Goal: Task Accomplishment & Management: Manage account settings

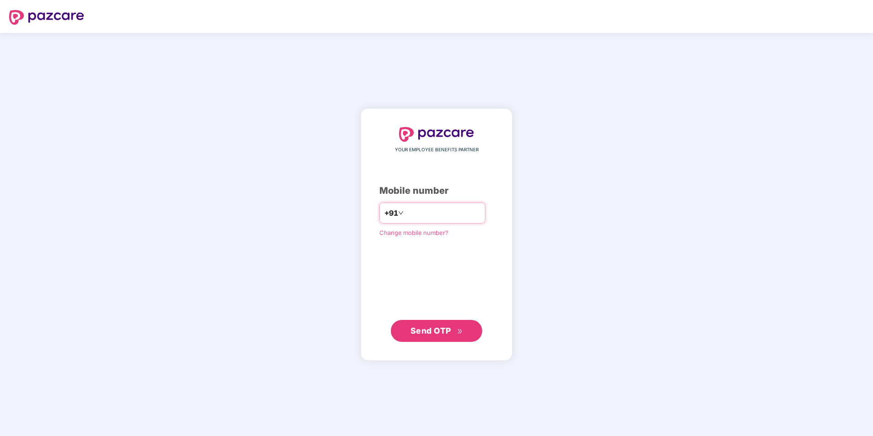
click at [405, 209] on input "number" at bounding box center [442, 213] width 75 height 15
click at [405, 213] on input "**********" at bounding box center [442, 213] width 75 height 15
type input "**********"
click at [424, 326] on span "Send OTP" at bounding box center [430, 331] width 41 height 10
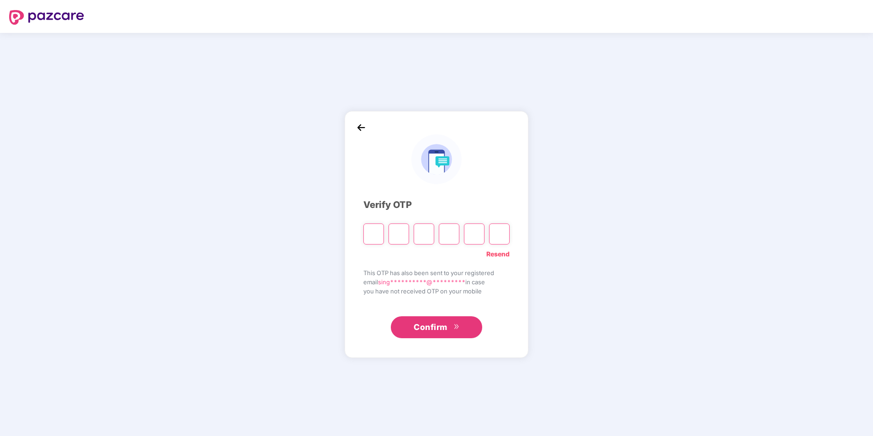
type input "*"
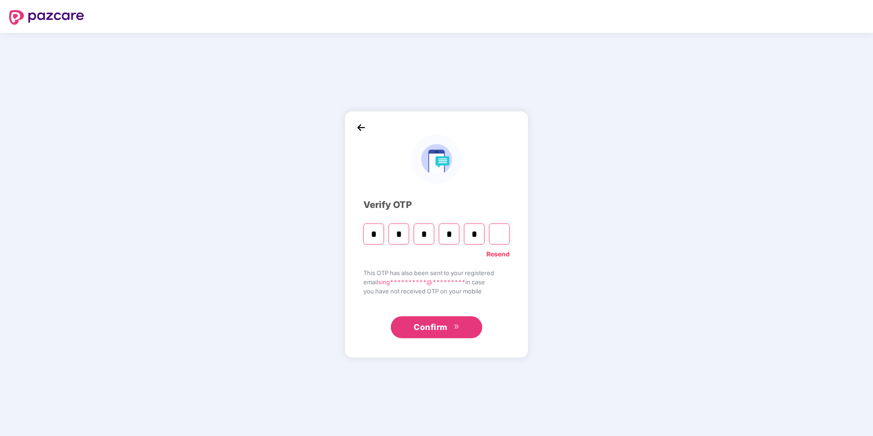
type input "*"
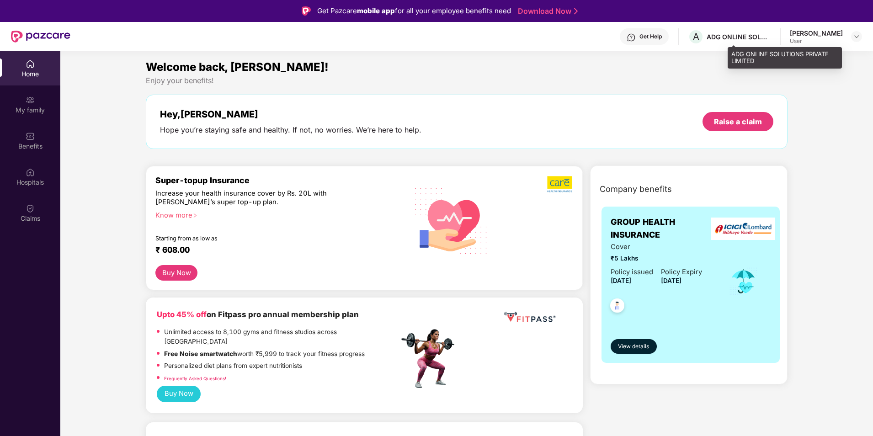
click at [770, 32] on div "ADG ONLINE SOLUTIONS PRIVATE LIMITED" at bounding box center [738, 36] width 64 height 9
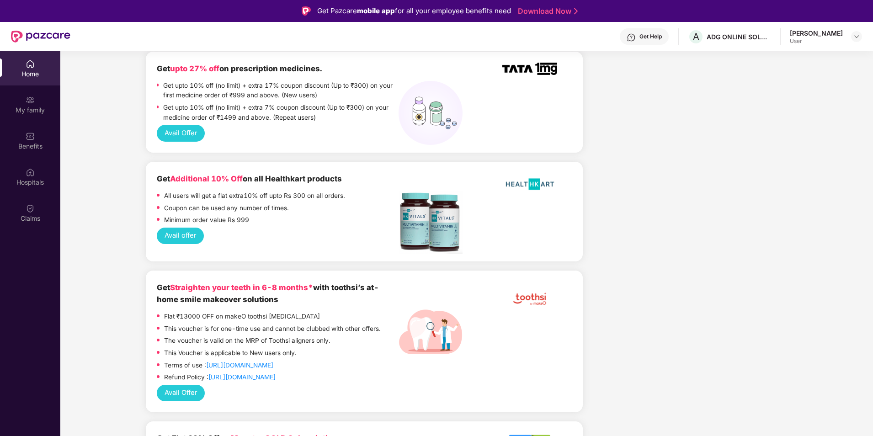
scroll to position [366, 0]
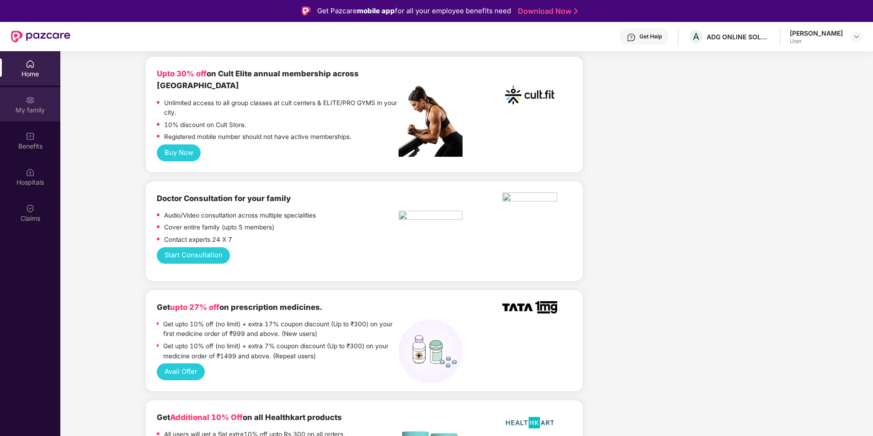
click at [30, 99] on img at bounding box center [30, 99] width 9 height 9
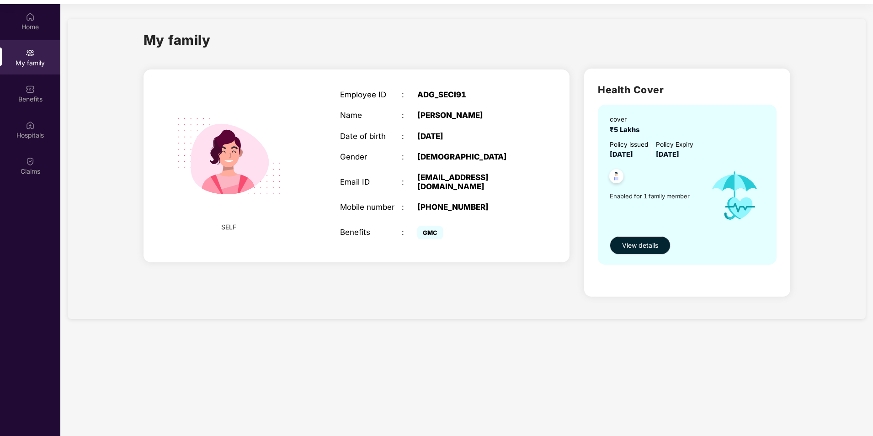
scroll to position [51, 0]
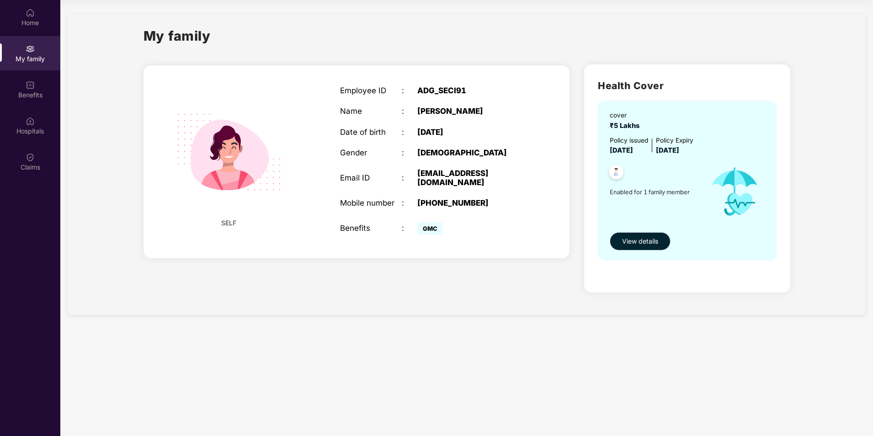
click at [641, 239] on span "View details" at bounding box center [640, 241] width 36 height 10
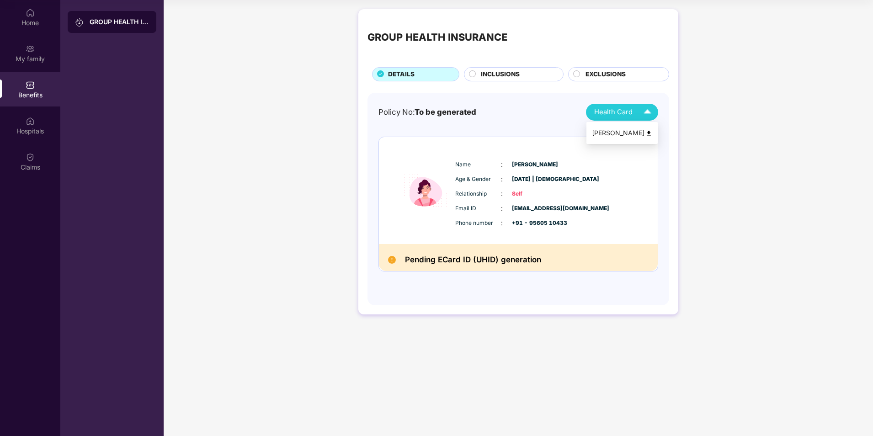
click at [620, 113] on span "Health Card" at bounding box center [613, 112] width 38 height 11
click at [646, 115] on img at bounding box center [647, 112] width 16 height 16
click at [649, 128] on div "[PERSON_NAME]" at bounding box center [622, 133] width 60 height 10
drag, startPoint x: 488, startPoint y: 75, endPoint x: 496, endPoint y: 72, distance: 8.8
click at [493, 72] on span "INCLUSIONS" at bounding box center [500, 74] width 39 height 10
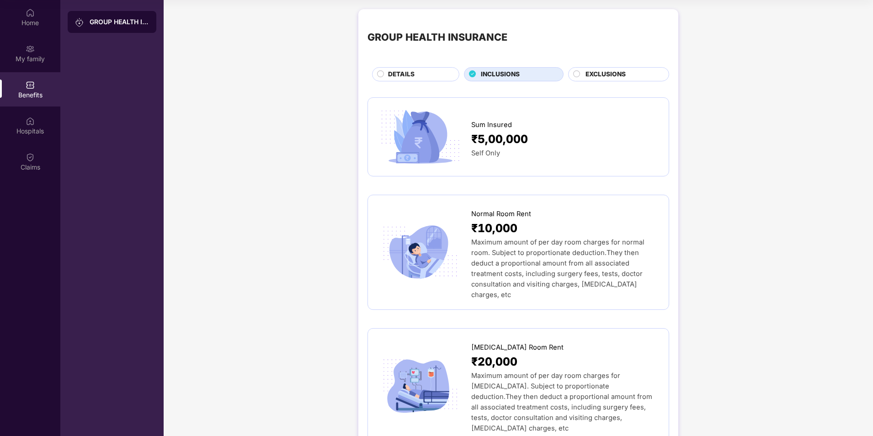
drag, startPoint x: 496, startPoint y: 72, endPoint x: 576, endPoint y: 73, distance: 80.0
click at [576, 73] on circle at bounding box center [576, 73] width 6 height 6
